Goal: Task Accomplishment & Management: Manage account settings

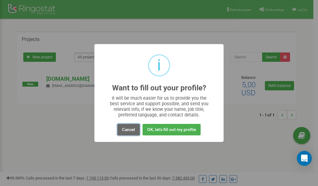
click at [130, 130] on button "Cancel" at bounding box center [128, 129] width 22 height 11
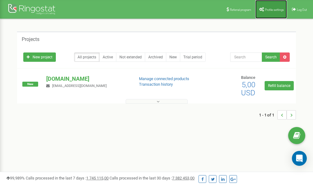
click at [266, 12] on link "Profile settings" at bounding box center [271, 9] width 32 height 19
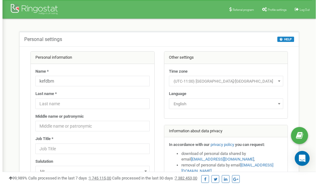
scroll to position [31, 0]
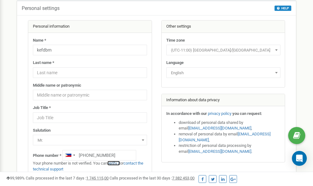
click at [115, 163] on link "verify it" at bounding box center [113, 163] width 13 height 5
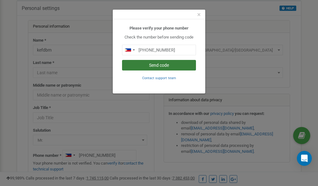
click at [154, 65] on button "Send code" at bounding box center [159, 65] width 74 height 11
